Goal: Complete application form

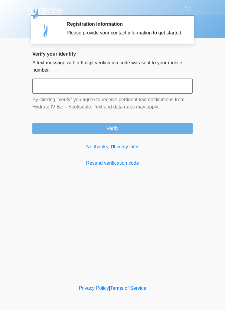
click at [85, 94] on input "text" at bounding box center [112, 85] width 160 height 15
type input "******"
click at [122, 132] on button "Verify" at bounding box center [112, 128] width 160 height 11
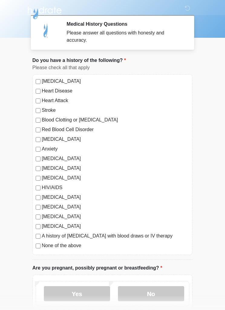
click at [42, 245] on label "None of the above" at bounding box center [115, 245] width 147 height 7
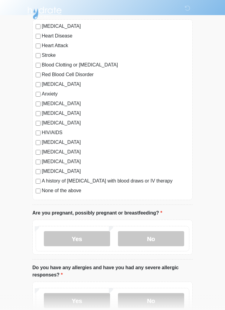
scroll to position [62, 0]
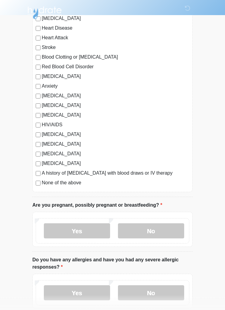
click at [167, 227] on label "No" at bounding box center [151, 230] width 66 height 15
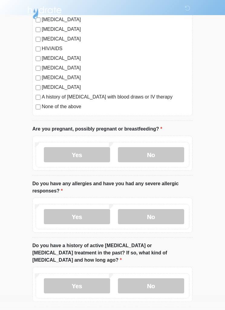
click at [168, 214] on label "No" at bounding box center [151, 216] width 66 height 15
click at [175, 279] on label "No" at bounding box center [151, 285] width 66 height 15
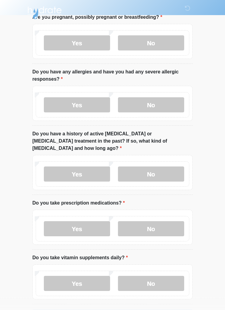
scroll to position [266, 0]
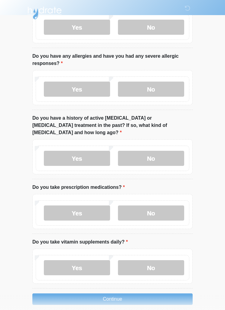
click at [171, 205] on label "No" at bounding box center [151, 212] width 66 height 15
click at [171, 261] on label "No" at bounding box center [151, 267] width 66 height 15
click at [157, 293] on button "Continue" at bounding box center [112, 298] width 160 height 11
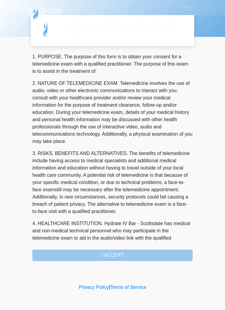
scroll to position [0, 0]
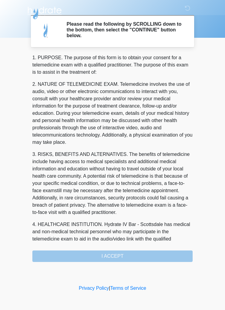
click at [151, 255] on div "1. PURPOSE. The purpose of this form is to obtain your consent for a telemedici…" at bounding box center [112, 158] width 160 height 208
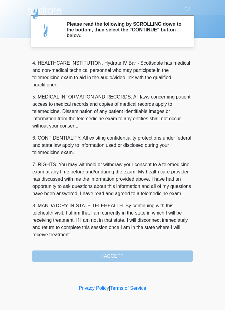
scroll to position [168, 0]
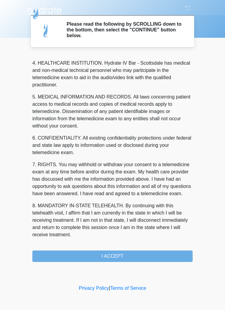
click at [117, 250] on button "I ACCEPT" at bounding box center [112, 255] width 160 height 11
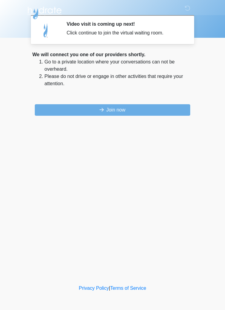
click at [59, 105] on button "Join now" at bounding box center [112, 109] width 155 height 11
